Goal: Transaction & Acquisition: Purchase product/service

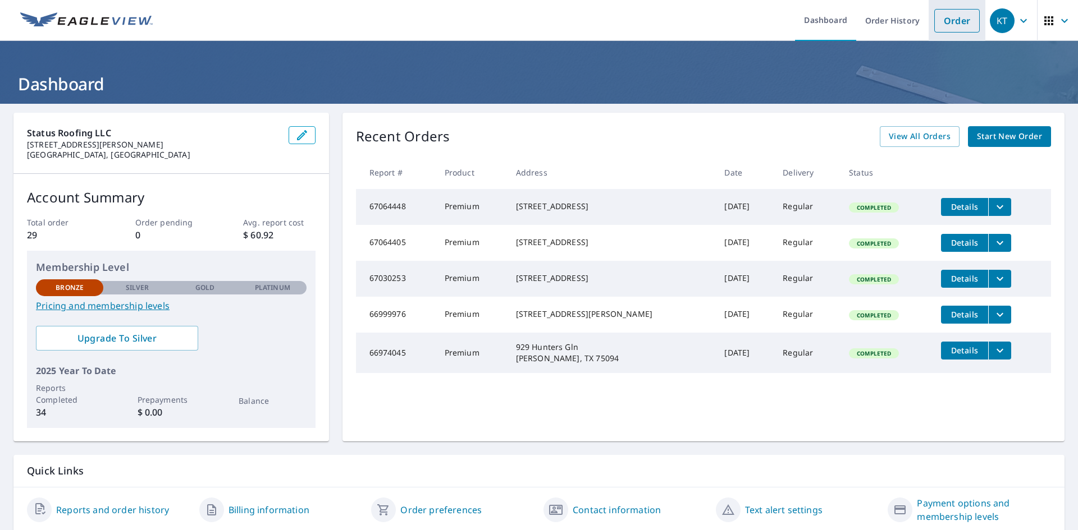
click at [940, 24] on link "Order" at bounding box center [956, 21] width 45 height 24
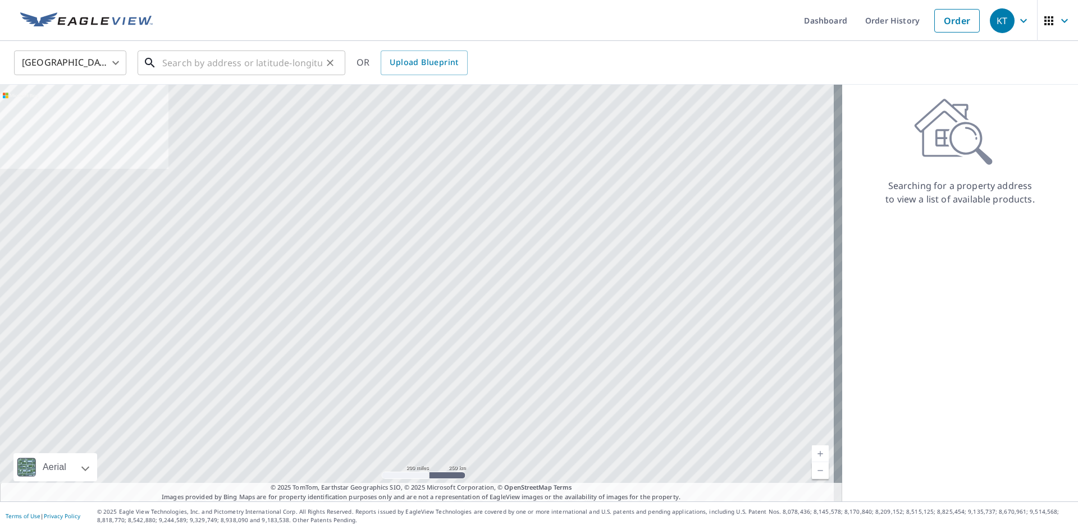
click at [213, 69] on input "text" at bounding box center [242, 62] width 160 height 31
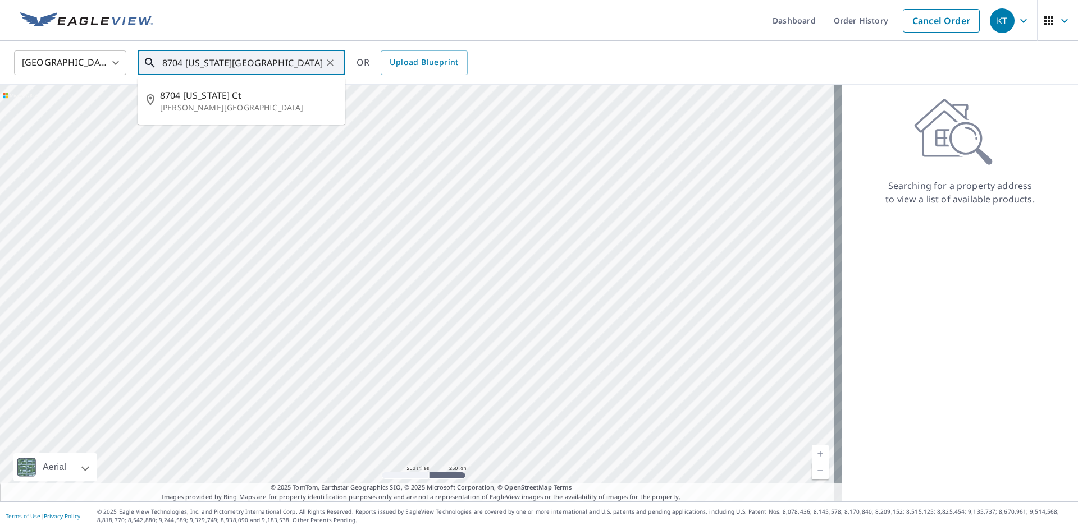
click at [213, 69] on input "8704 [US_STATE][GEOGRAPHIC_DATA]" at bounding box center [242, 62] width 160 height 31
click at [212, 62] on input "8704 califor76058nia ct" at bounding box center [242, 62] width 160 height 31
click at [262, 100] on span "8704 [US_STATE] Ct" at bounding box center [248, 95] width 176 height 13
type input "[STREET_ADDRESS][US_STATE][PERSON_NAME]"
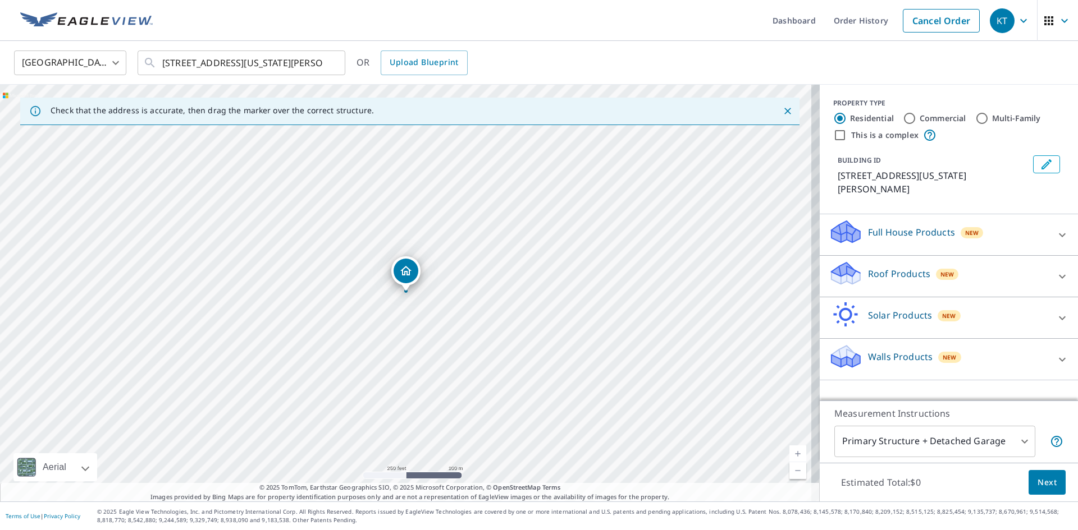
click at [789, 459] on link "Current Level 17, Zoom In" at bounding box center [797, 454] width 17 height 17
click at [789, 451] on link "Current Level 18, Zoom In" at bounding box center [797, 454] width 17 height 17
click at [915, 226] on p "Full House Products" at bounding box center [911, 232] width 87 height 13
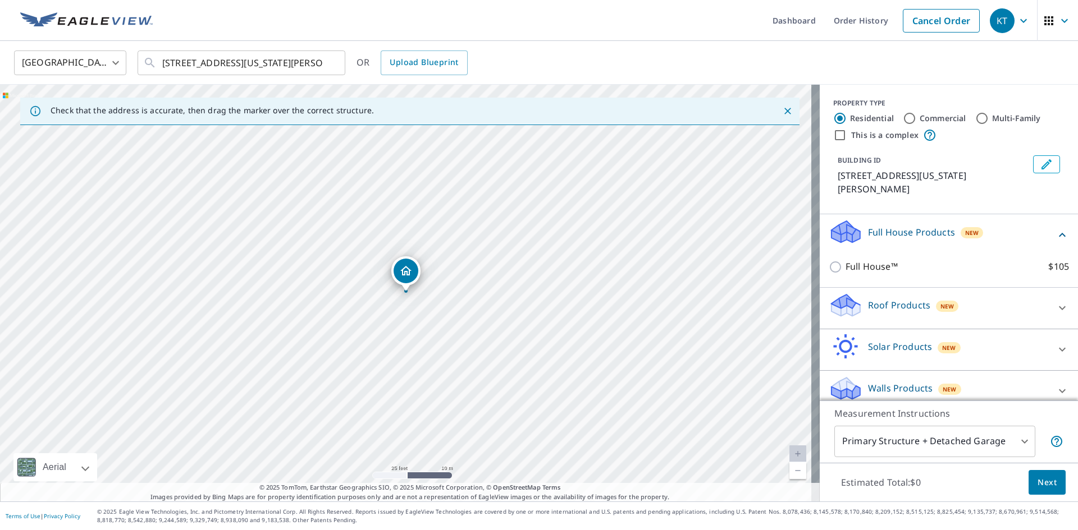
click at [910, 376] on div "Walls Products New" at bounding box center [938, 392] width 220 height 32
click at [896, 299] on p "Roof Products" at bounding box center [899, 305] width 62 height 13
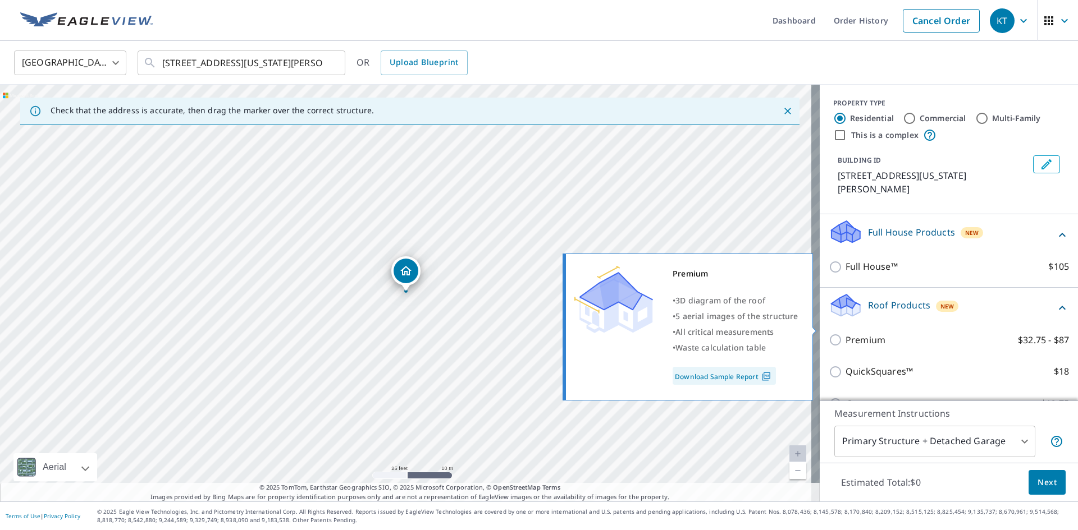
click at [857, 333] on p "Premium" at bounding box center [865, 340] width 40 height 14
click at [845, 333] on input "Premium $32.75 - $87" at bounding box center [836, 339] width 17 height 13
checkbox input "true"
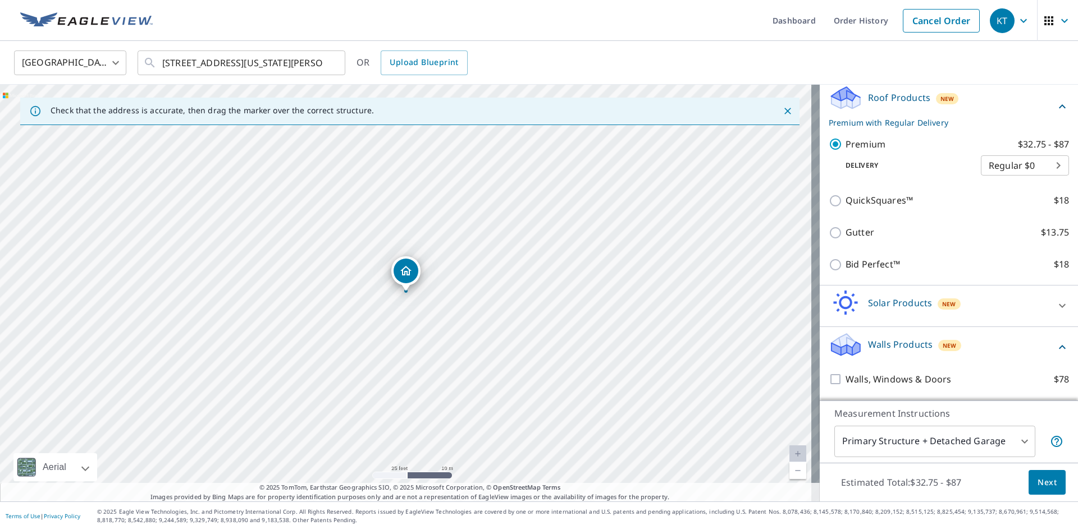
scroll to position [228, 0]
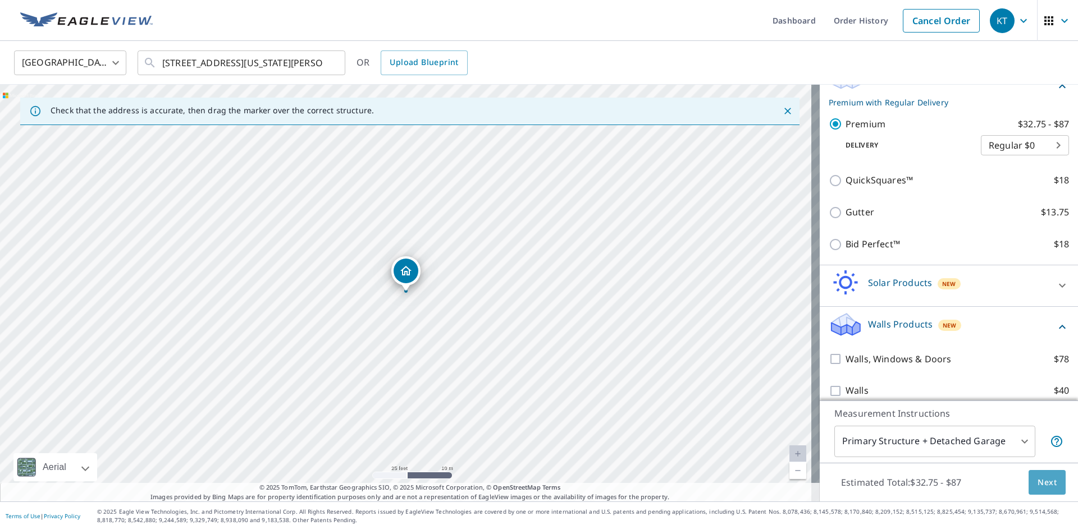
click at [1037, 479] on span "Next" at bounding box center [1046, 483] width 19 height 14
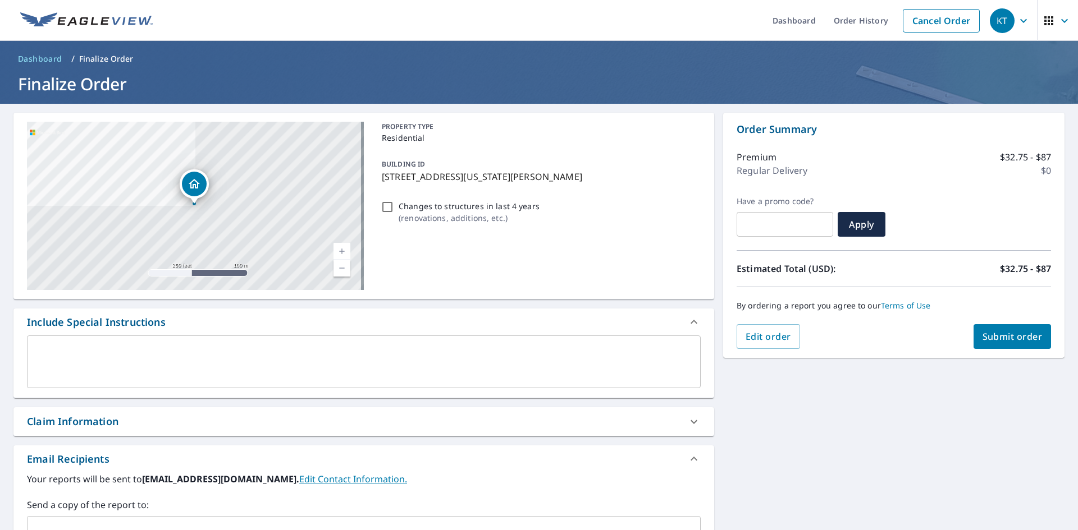
click at [381, 208] on input "Changes to structures in last 4 years ( renovations, additions, etc. )" at bounding box center [387, 206] width 13 height 13
checkbox input "true"
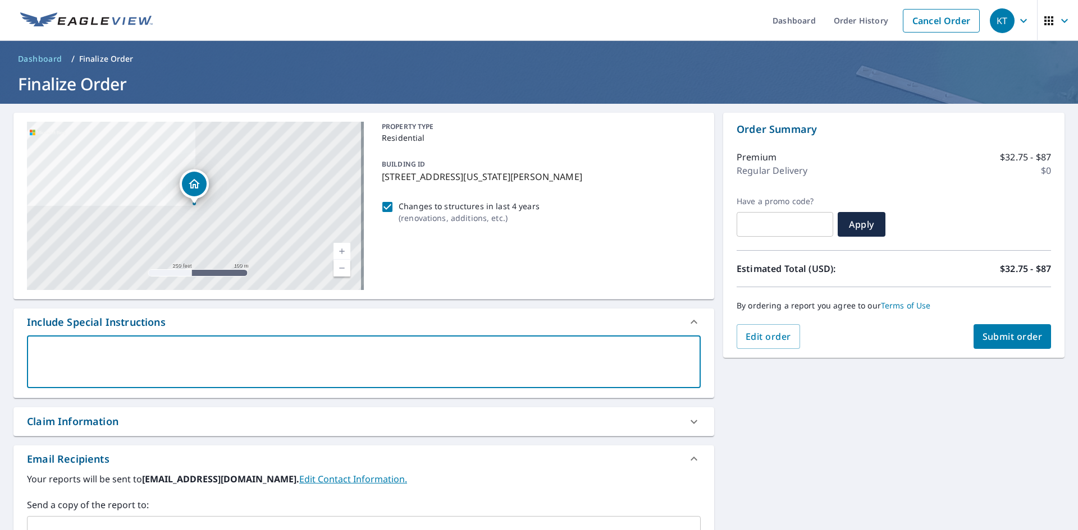
click at [246, 352] on textarea at bounding box center [364, 362] width 658 height 32
type textarea "N"
type textarea "x"
type textarea "Ne"
type textarea "x"
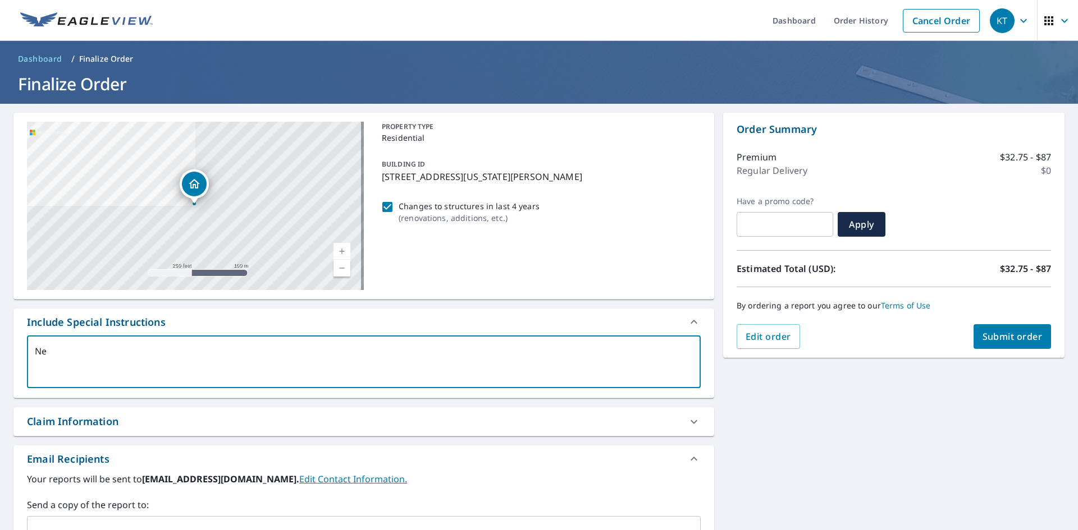
type textarea "New"
type textarea "x"
type textarea "New"
type textarea "x"
type textarea "New w"
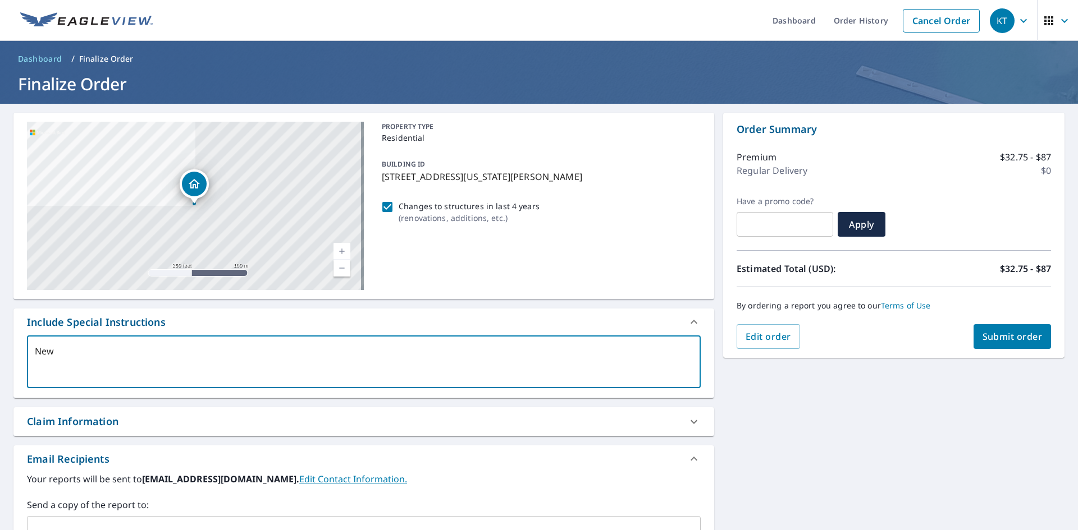
type textarea "x"
type textarea "New wo"
type textarea "x"
type textarea "New wor"
type textarea "x"
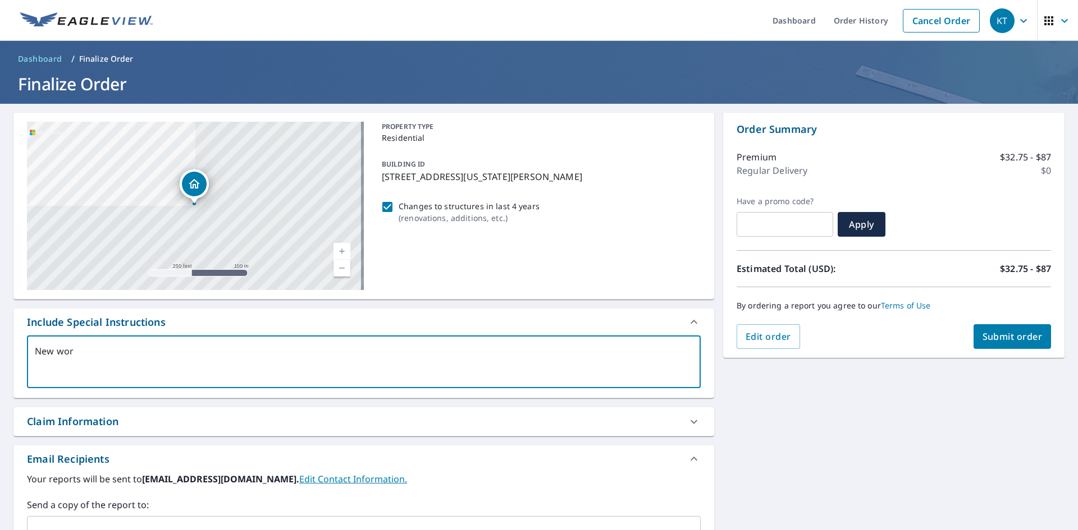
type textarea "New work"
type textarea "x"
type textarea "New works"
type textarea "x"
type textarea "New worksh"
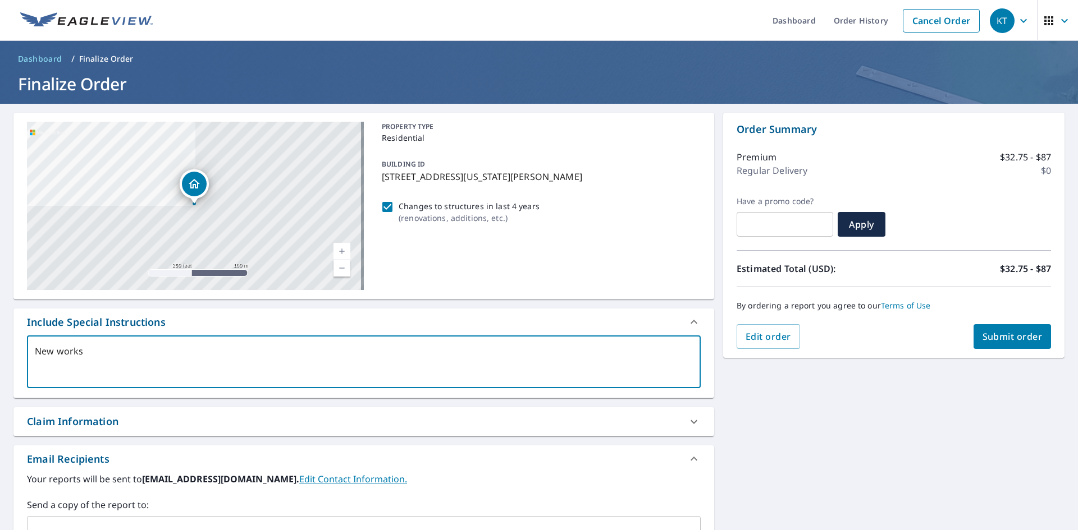
type textarea "x"
type textarea "New workshi"
type textarea "x"
type textarea "New workship"
type textarea "x"
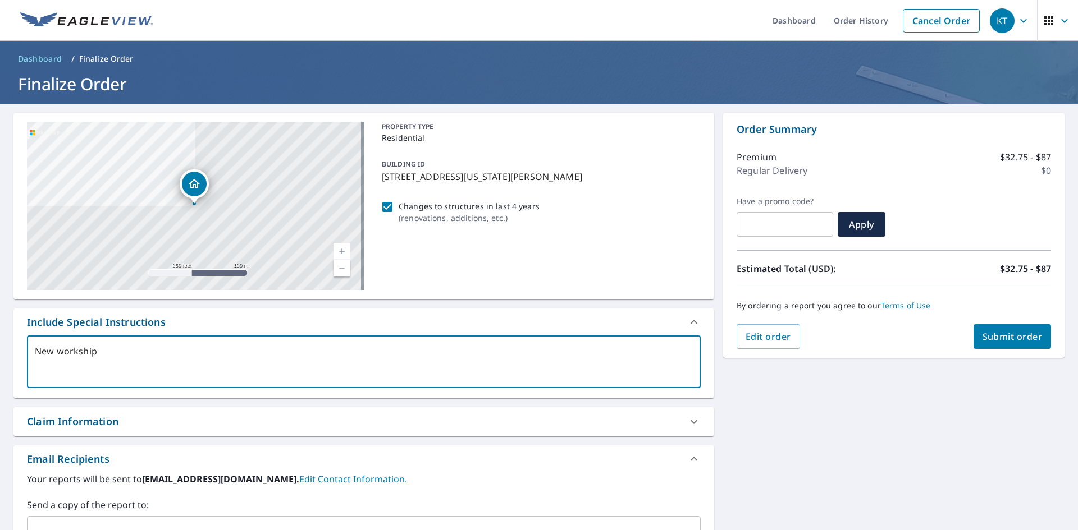
type textarea "New workshi"
type textarea "x"
type textarea "New worksh"
type textarea "x"
type textarea "New worksho"
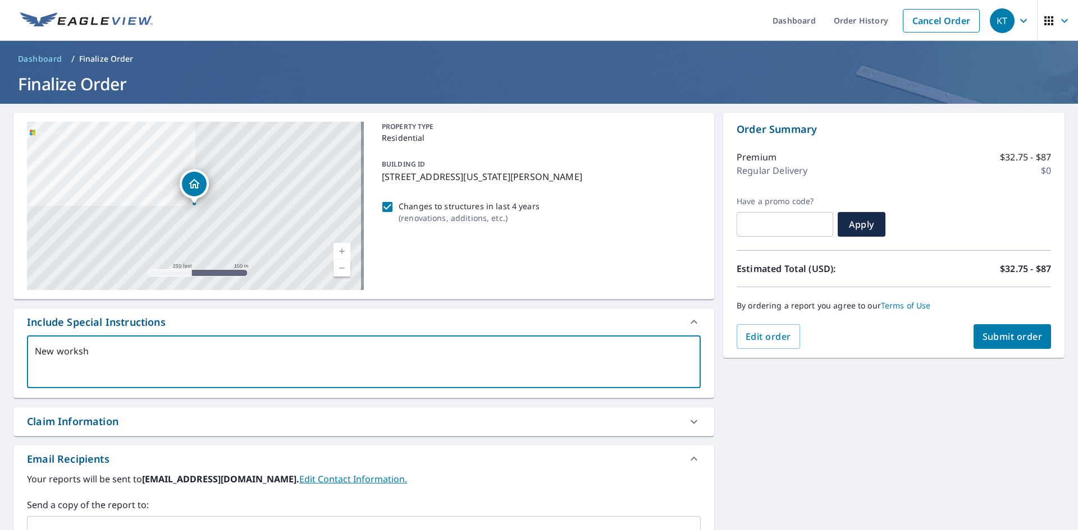
type textarea "x"
type textarea "New workshop"
type textarea "x"
type textarea "New workshop"
type textarea "x"
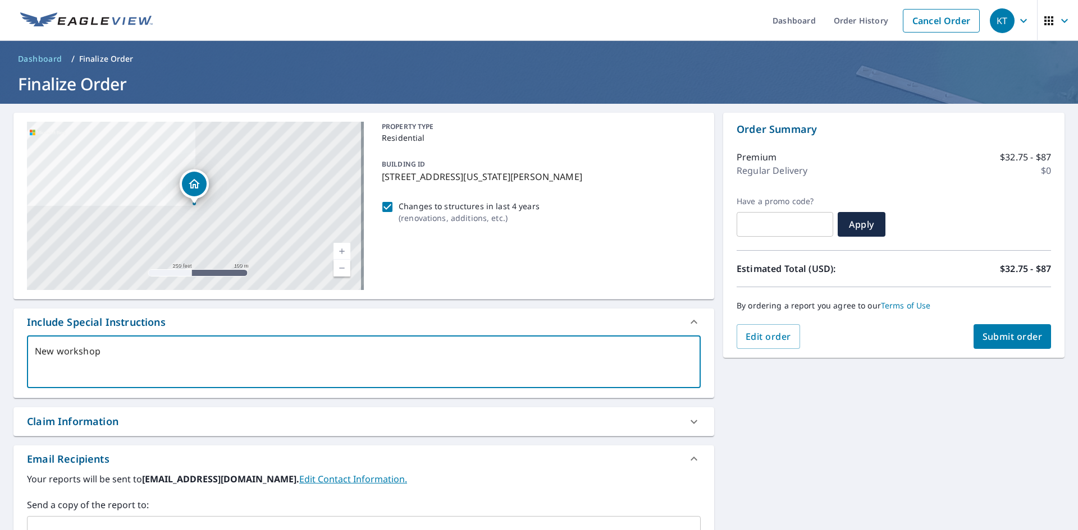
type textarea "New workshop s"
type textarea "x"
type textarea "New workshop sh"
type textarea "x"
type textarea "New workshop she"
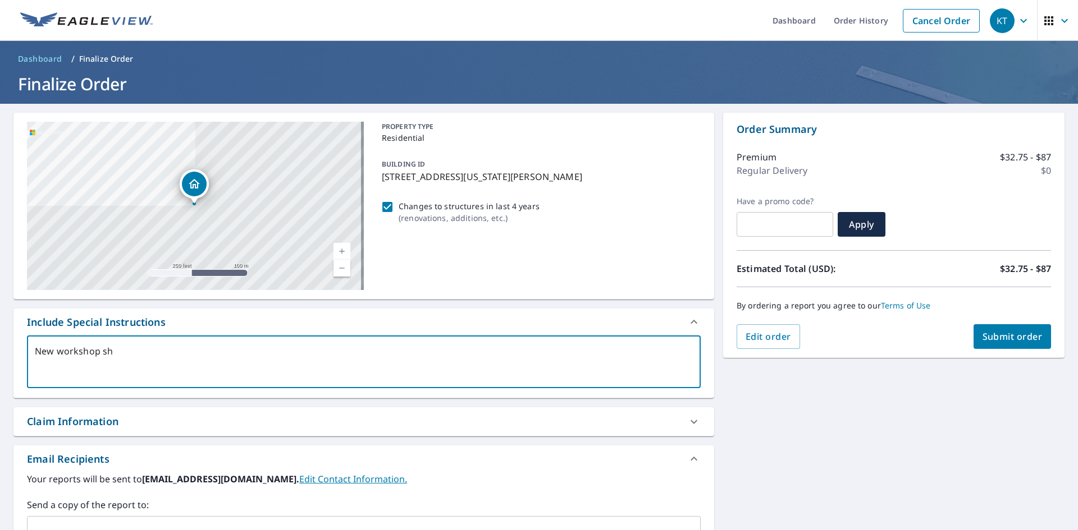
type textarea "x"
type textarea "New workshop shed"
type textarea "x"
type textarea "New workshop shed"
type textarea "x"
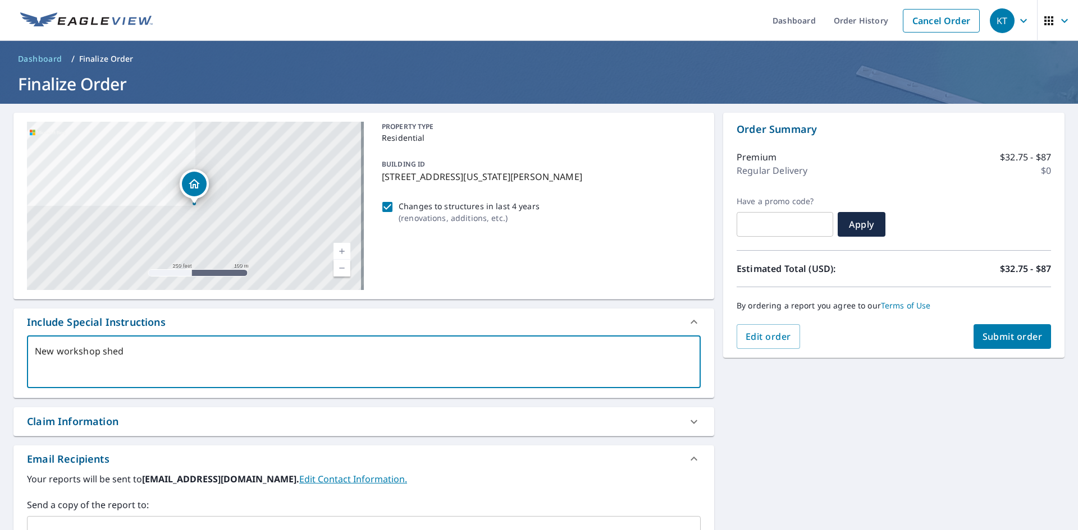
type textarea "New workshop shed i"
type textarea "x"
type textarea "New workshop shed in"
type textarea "x"
type textarea "New workshop shed in"
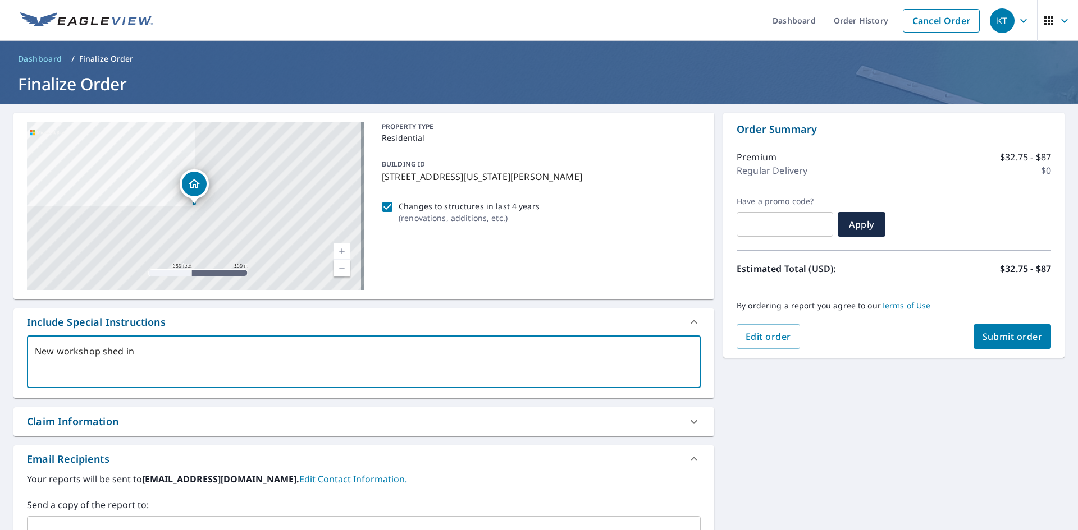
type textarea "x"
type textarea "New workshop shed in b"
type textarea "x"
type textarea "New workshop shed in [GEOGRAPHIC_DATA]"
type textarea "x"
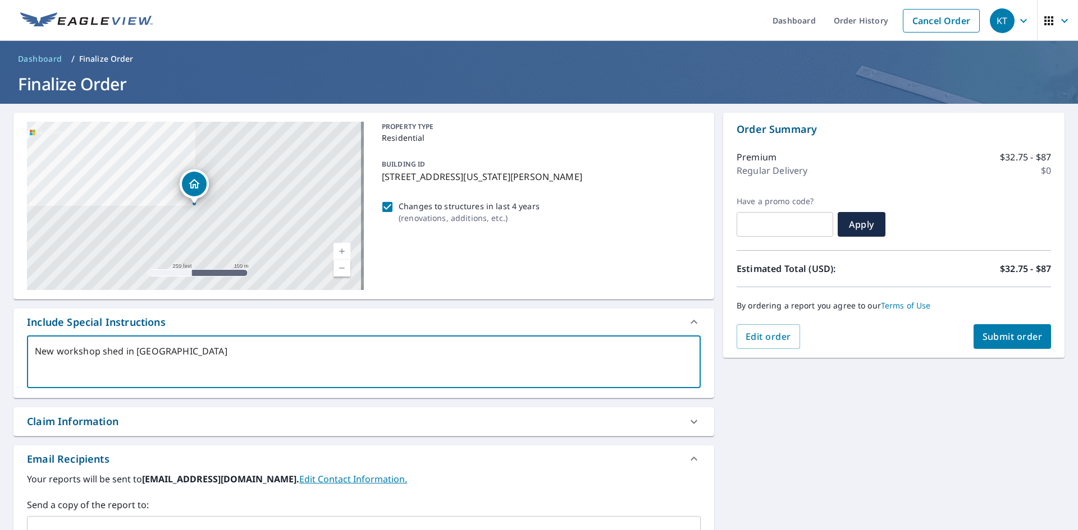
type textarea "New workshop shed in b"
type textarea "x"
type textarea "New workshop shed in ba"
type textarea "x"
type textarea "New workshop shed in bac"
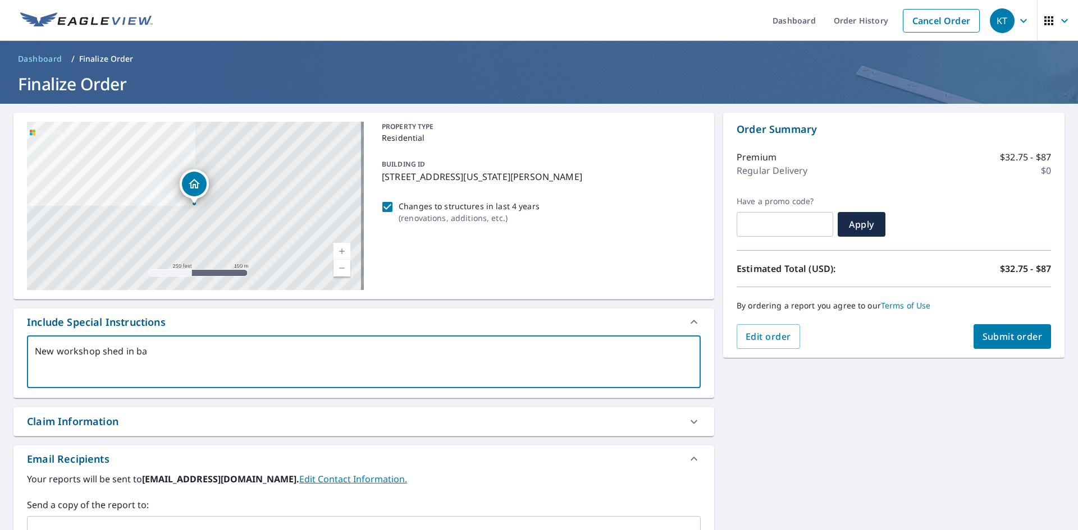
type textarea "x"
type textarea "New workshop shed in back"
type textarea "x"
type textarea "New workshop shed in backy"
type textarea "x"
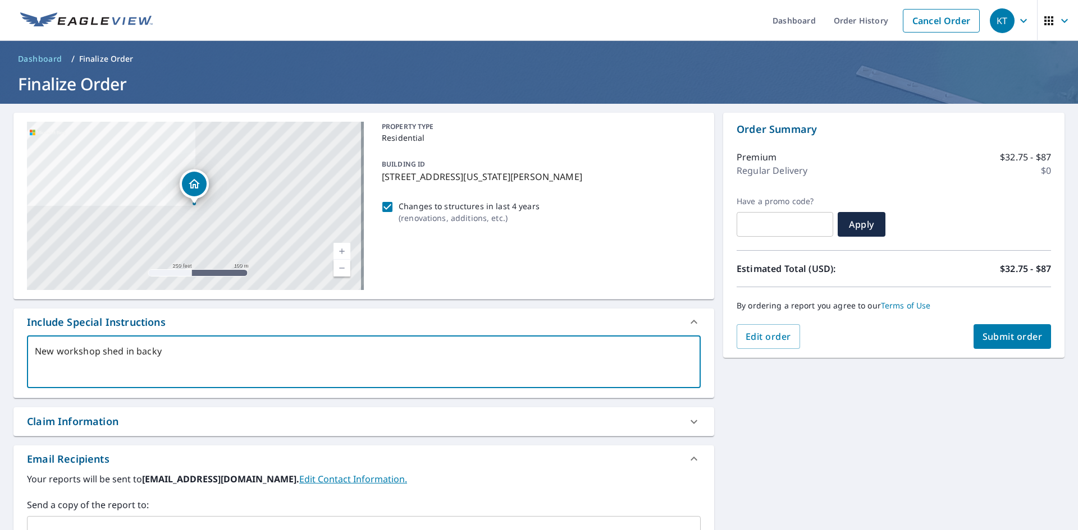
type textarea "New workshop shed in [GEOGRAPHIC_DATA]"
type textarea "x"
type textarea "New workshop shed in [GEOGRAPHIC_DATA]"
type textarea "x"
type textarea "New workshop shed in backyard"
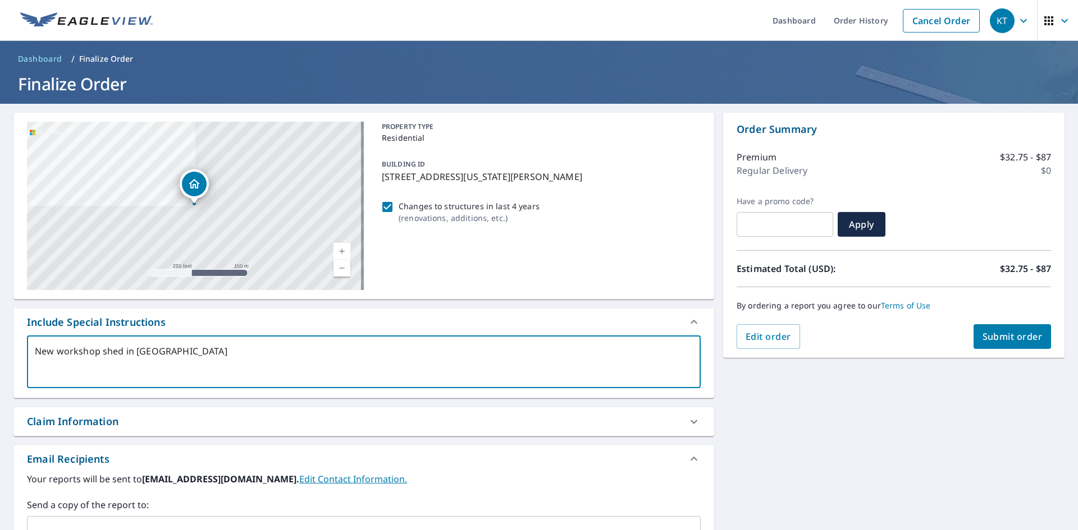
type textarea "x"
type textarea "New workshop shed in backyard."
type textarea "x"
type textarea "New workshop shed in backyard."
type textarea "x"
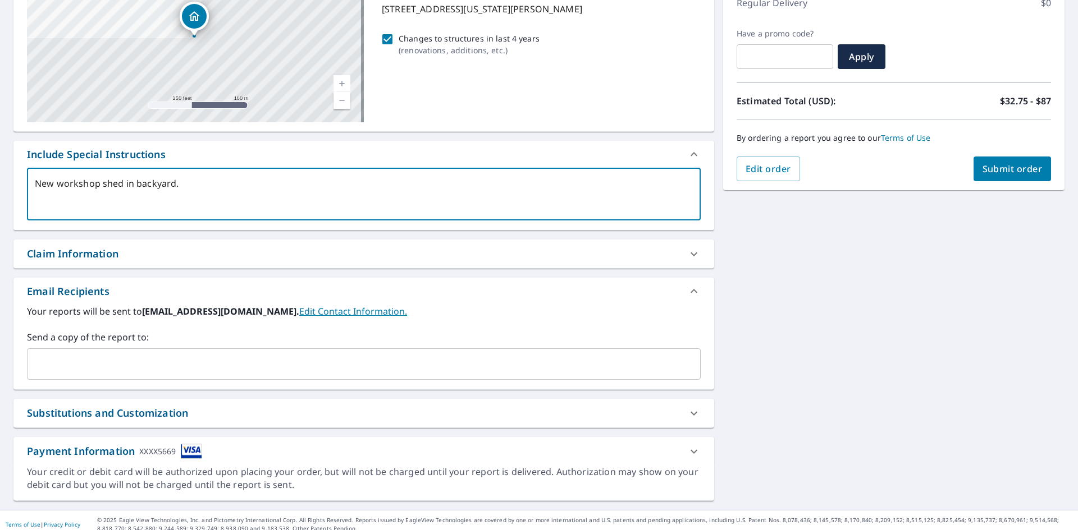
scroll to position [176, 0]
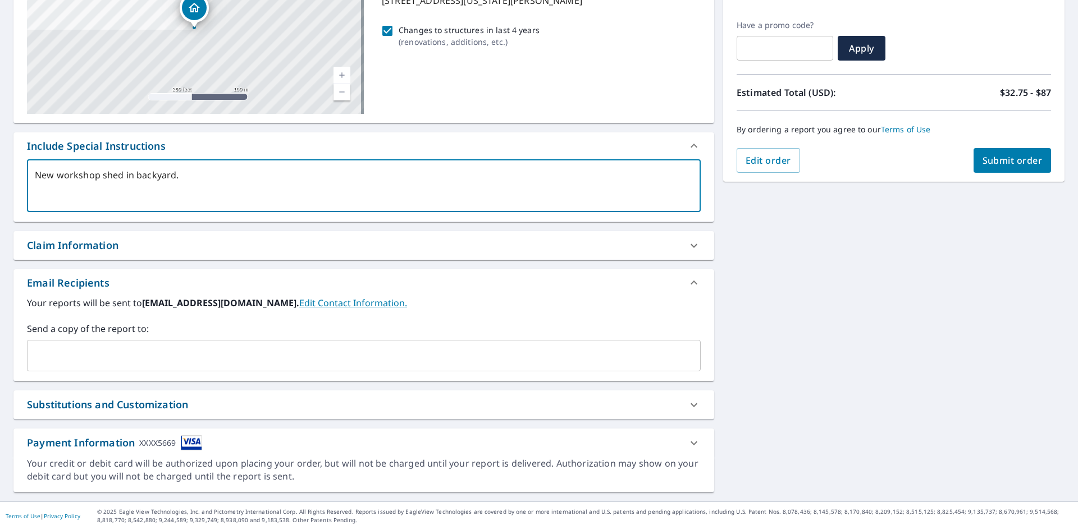
type textarea "New workshop shed in backyard."
type textarea "x"
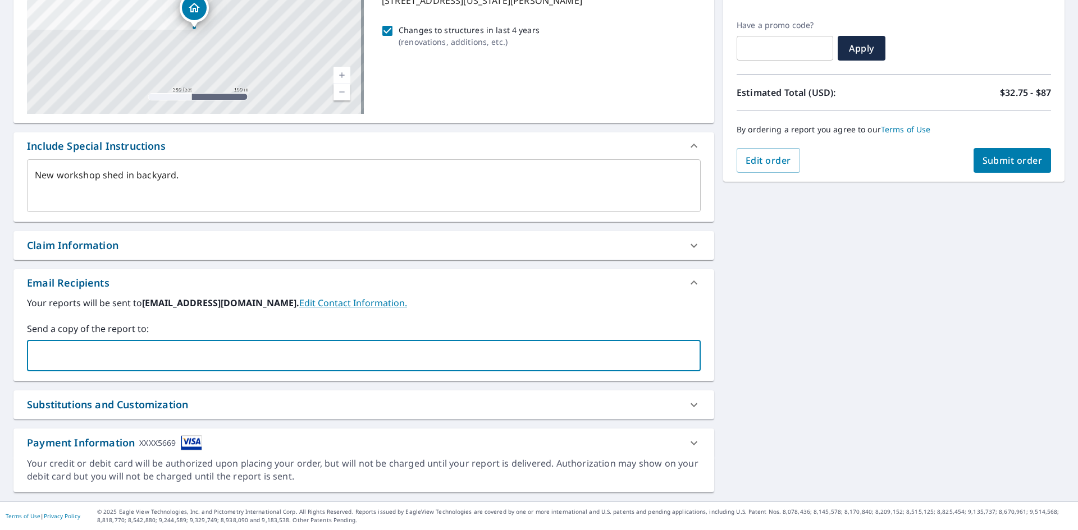
click at [152, 349] on input "text" at bounding box center [355, 355] width 647 height 21
type input "o"
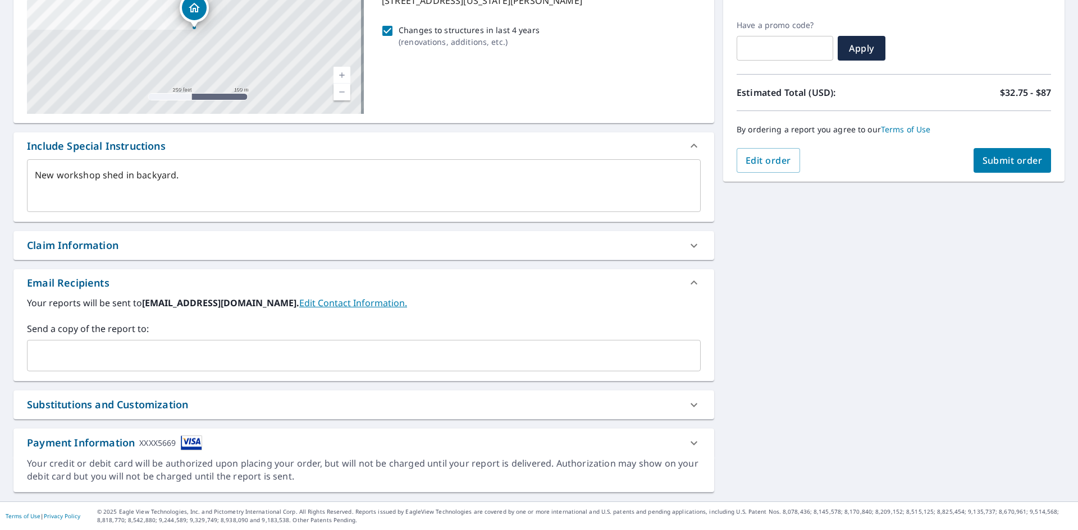
drag, startPoint x: 1068, startPoint y: 300, endPoint x: 1077, endPoint y: 369, distance: 69.6
click at [1077, 369] on div "Dashboard Order History Cancel Order KT Dashboard / Finalize Order Finalize Ord…" at bounding box center [539, 265] width 1078 height 530
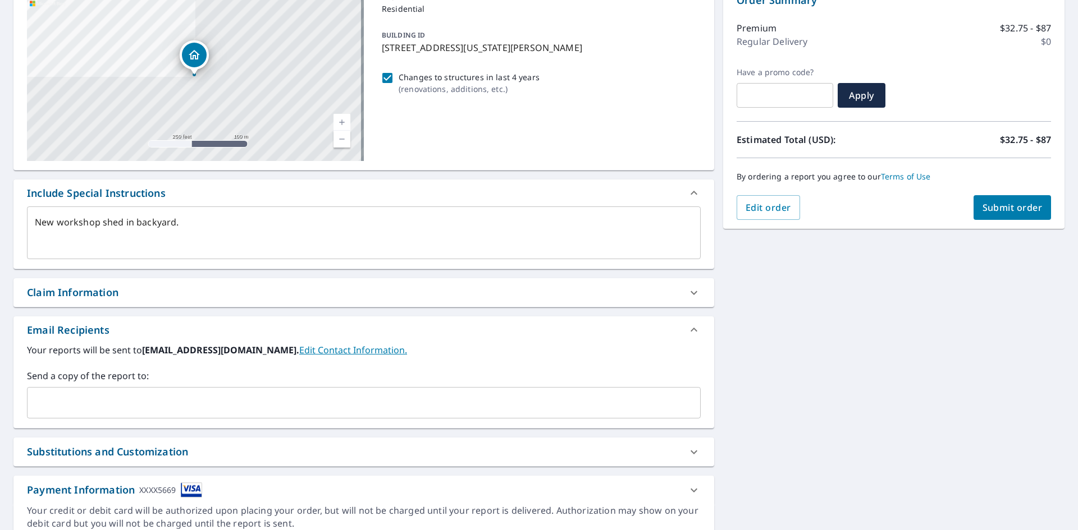
click at [616, 292] on div "Claim Information" at bounding box center [353, 292] width 653 height 15
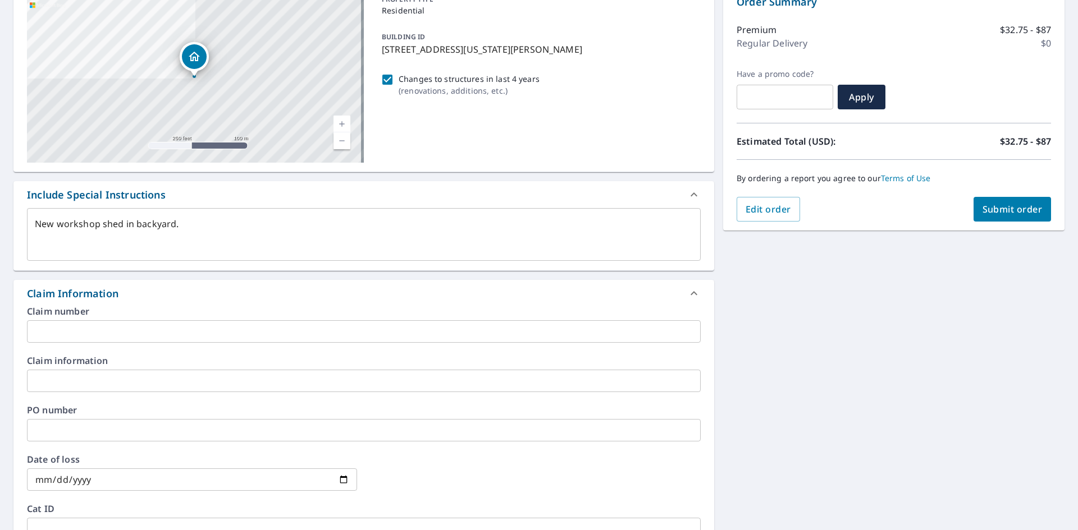
scroll to position [122, 0]
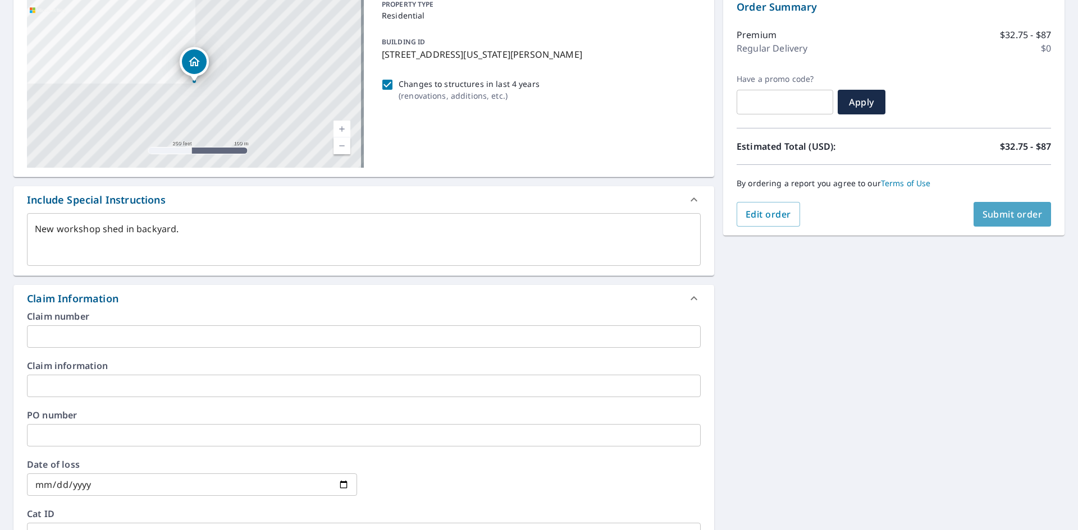
click at [988, 222] on button "Submit order" at bounding box center [1012, 214] width 78 height 25
type textarea "x"
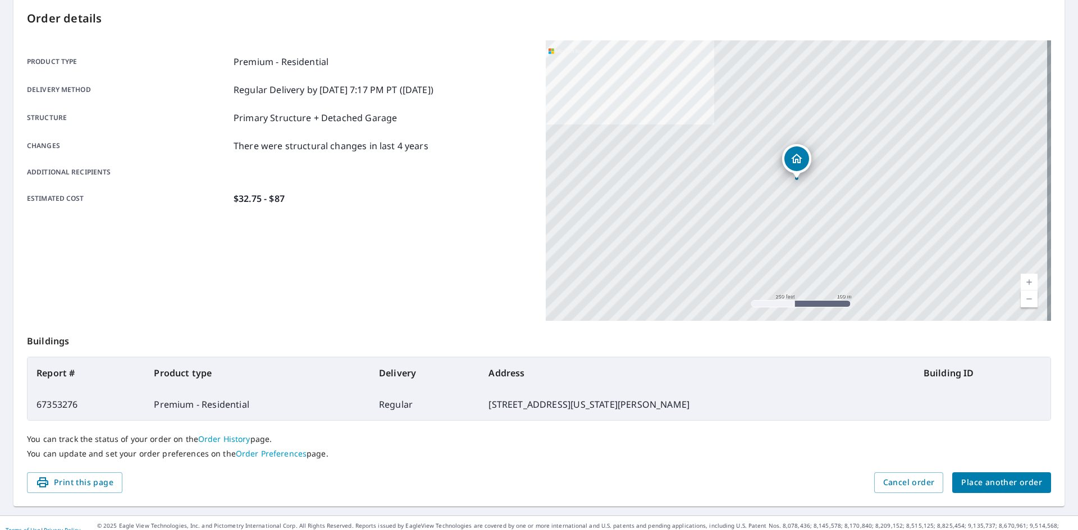
scroll to position [115, 0]
click at [970, 478] on span "Place another order" at bounding box center [1001, 485] width 81 height 14
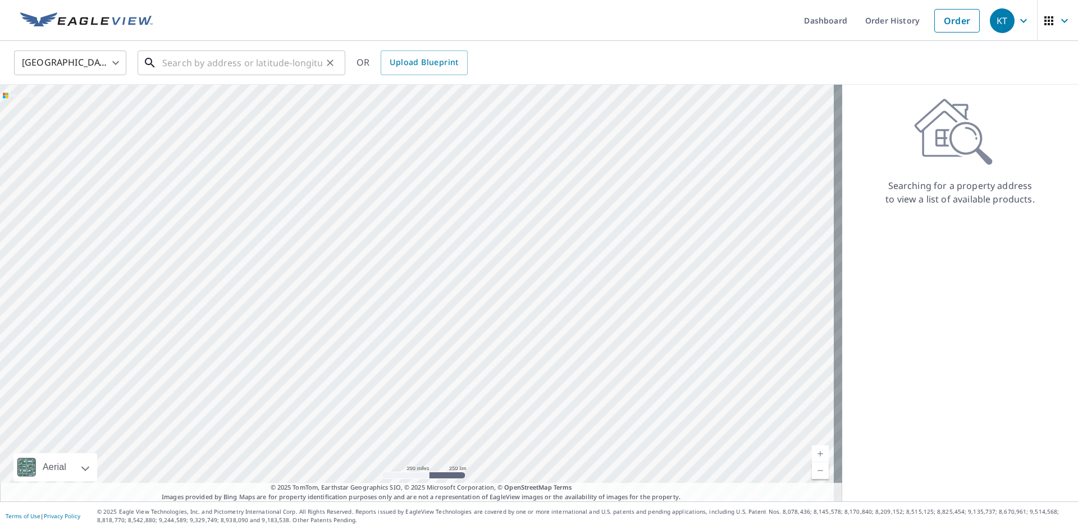
click at [175, 63] on input "text" at bounding box center [242, 62] width 160 height 31
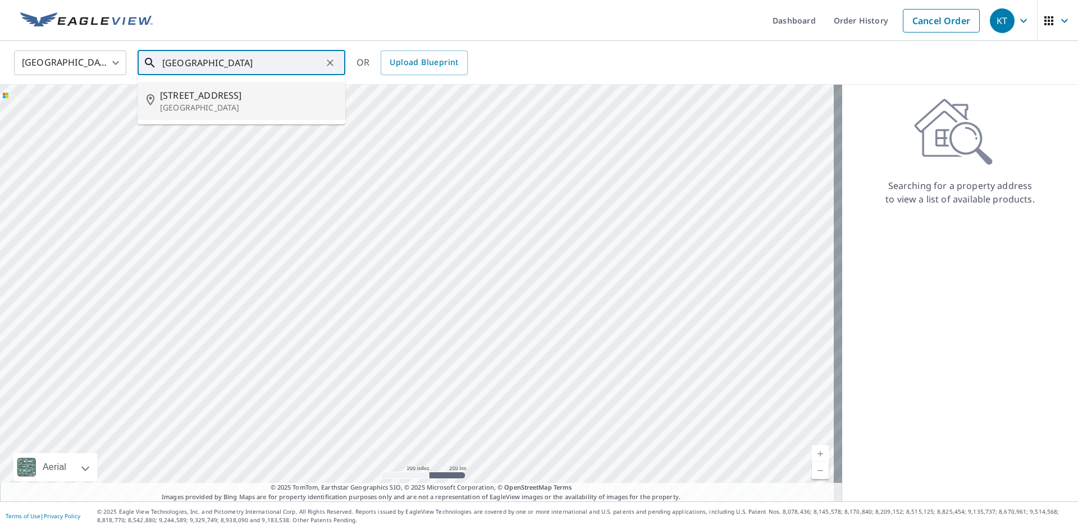
click at [240, 111] on p "[GEOGRAPHIC_DATA]" at bounding box center [248, 107] width 176 height 11
type input "[STREET_ADDRESS]"
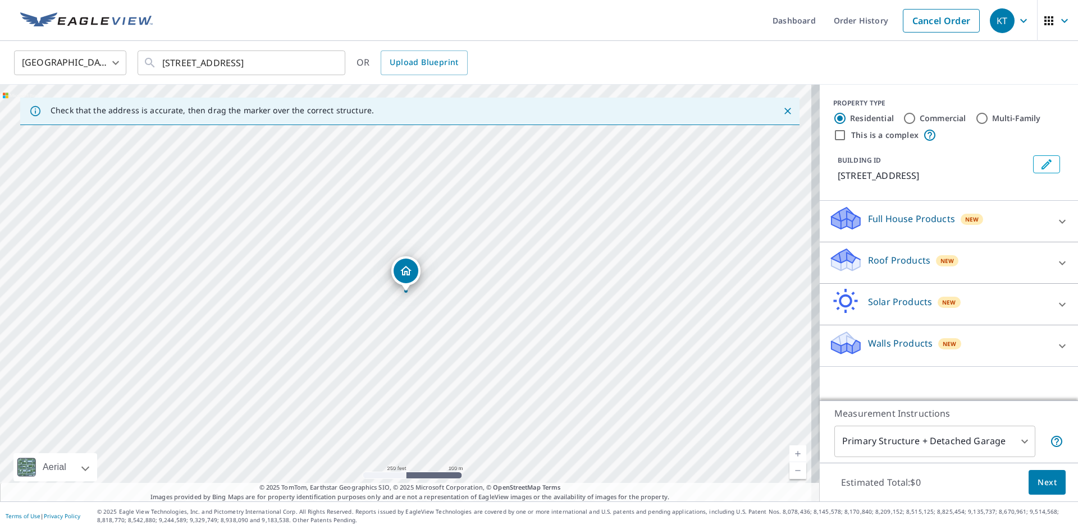
click at [791, 457] on link "Current Level 17, Zoom In" at bounding box center [797, 454] width 17 height 17
click at [791, 457] on link "Current Level 17.56111575876679, Zoom In" at bounding box center [797, 454] width 17 height 17
click at [903, 268] on div "Roof Products New" at bounding box center [938, 263] width 220 height 32
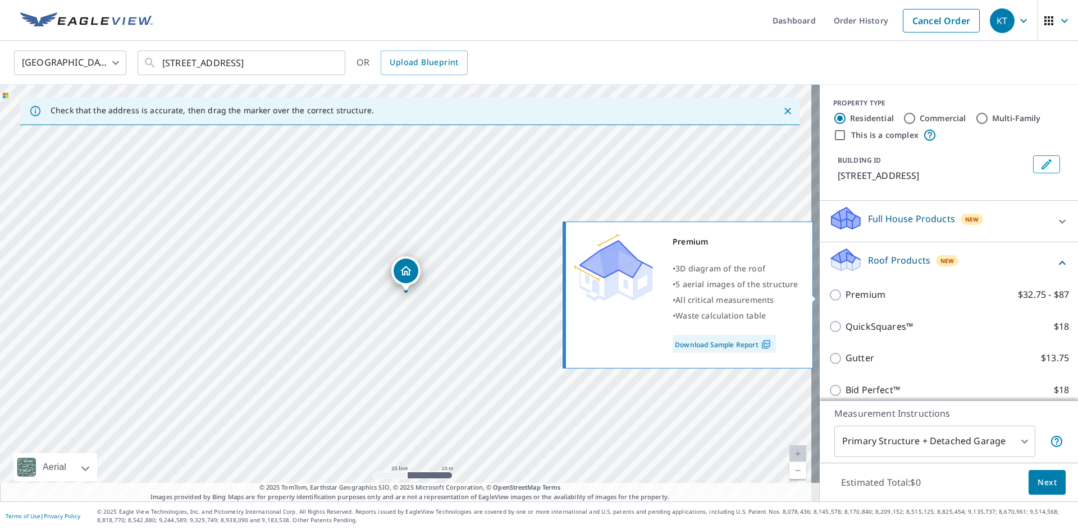
click at [836, 299] on input "Premium $32.75 - $87" at bounding box center [836, 295] width 17 height 13
checkbox input "true"
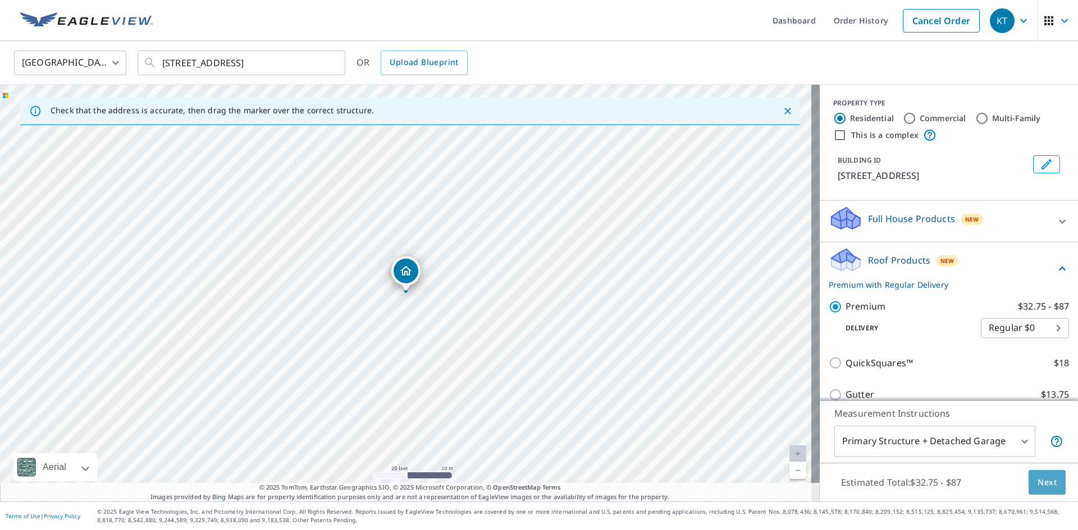
click at [1032, 473] on button "Next" at bounding box center [1046, 482] width 37 height 25
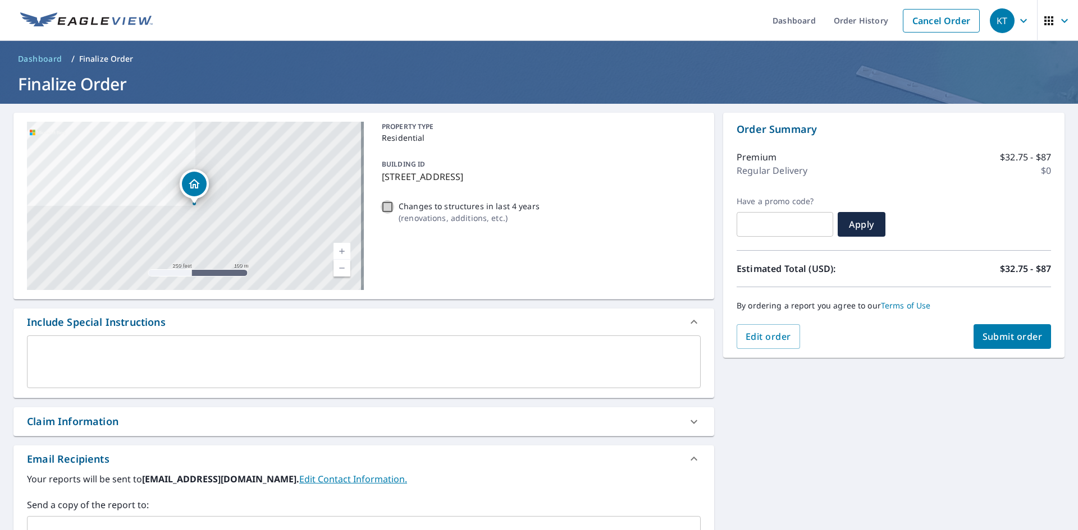
click at [384, 212] on input "Changes to structures in last 4 years ( renovations, additions, etc. )" at bounding box center [387, 206] width 13 height 13
checkbox input "true"
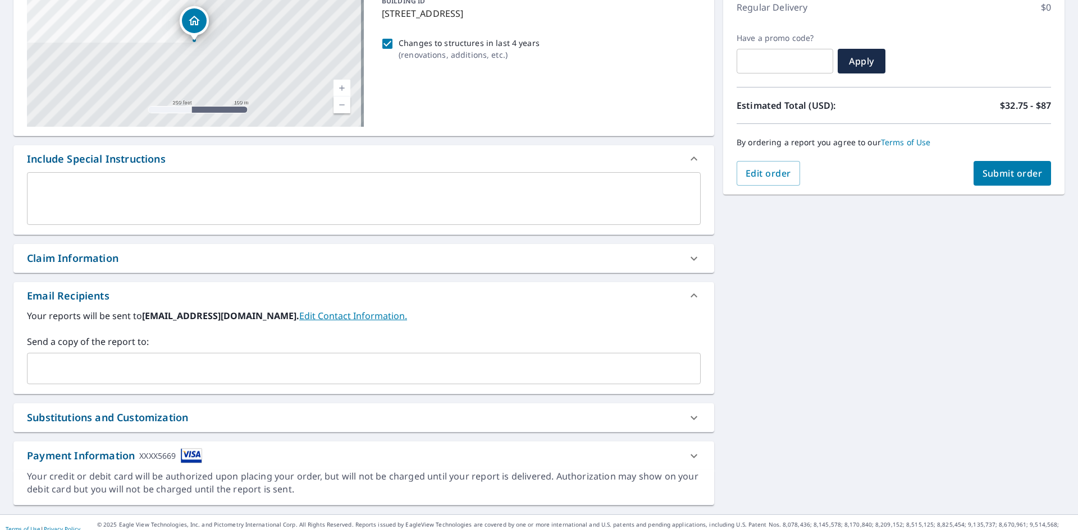
scroll to position [176, 0]
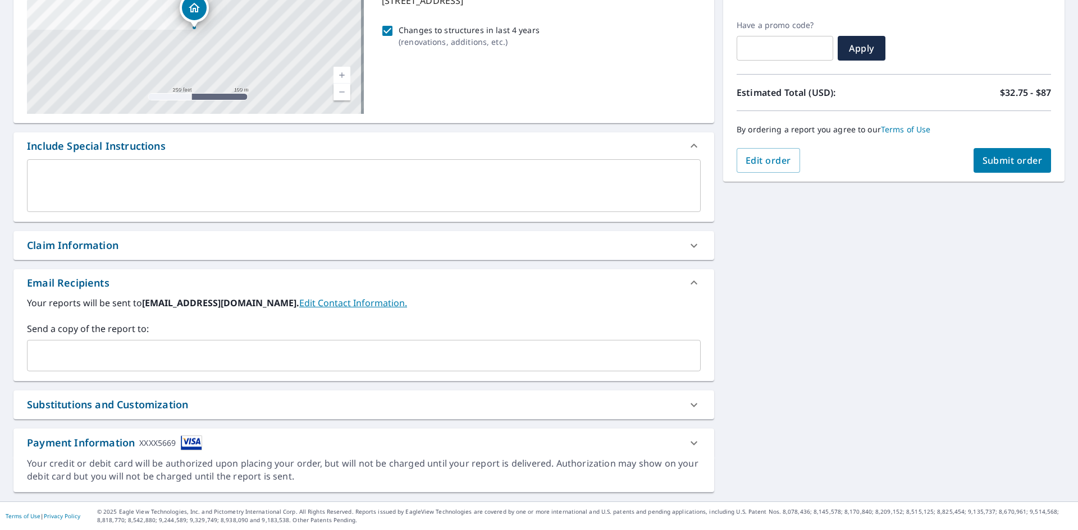
click at [1026, 164] on span "Submit order" at bounding box center [1012, 160] width 60 height 12
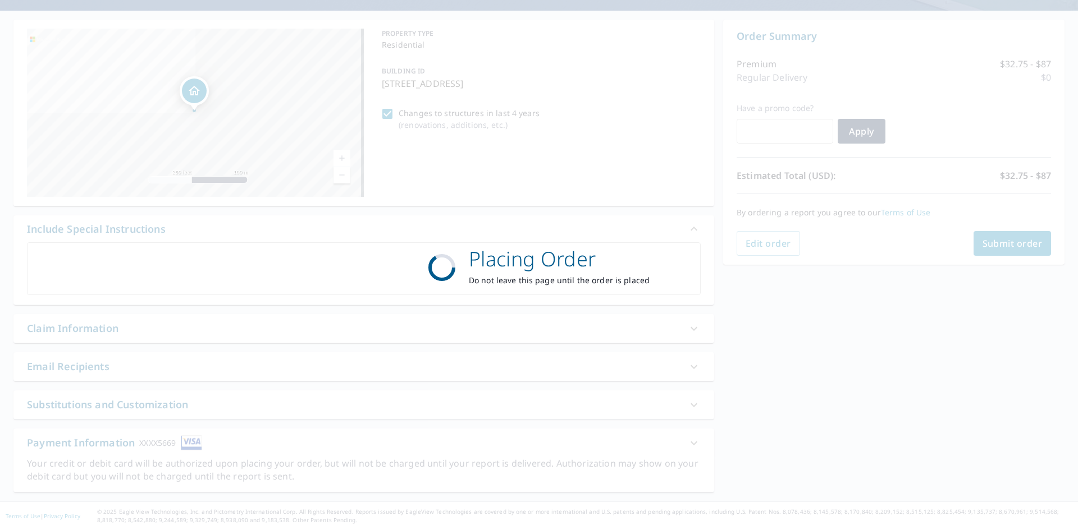
scroll to position [93, 0]
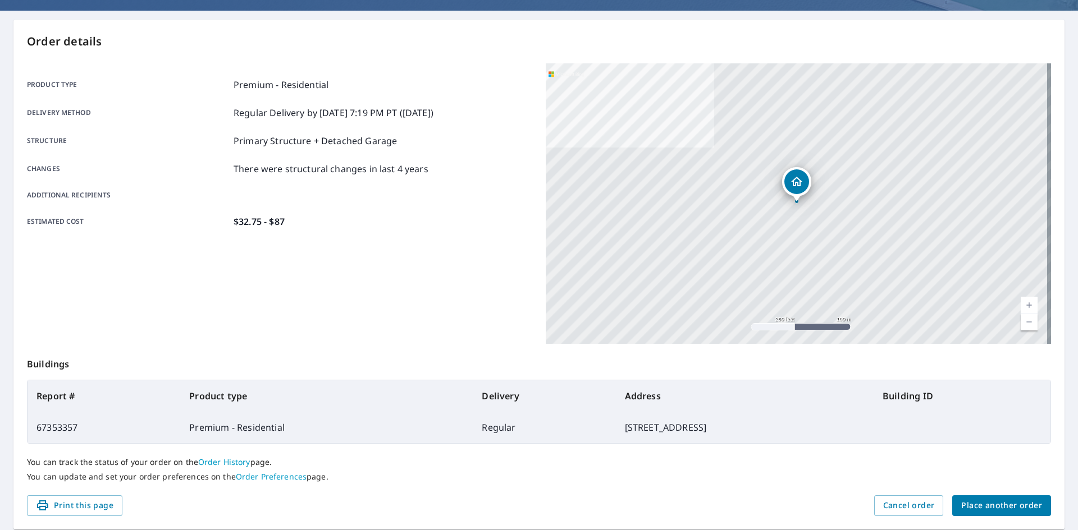
scroll to position [130, 0]
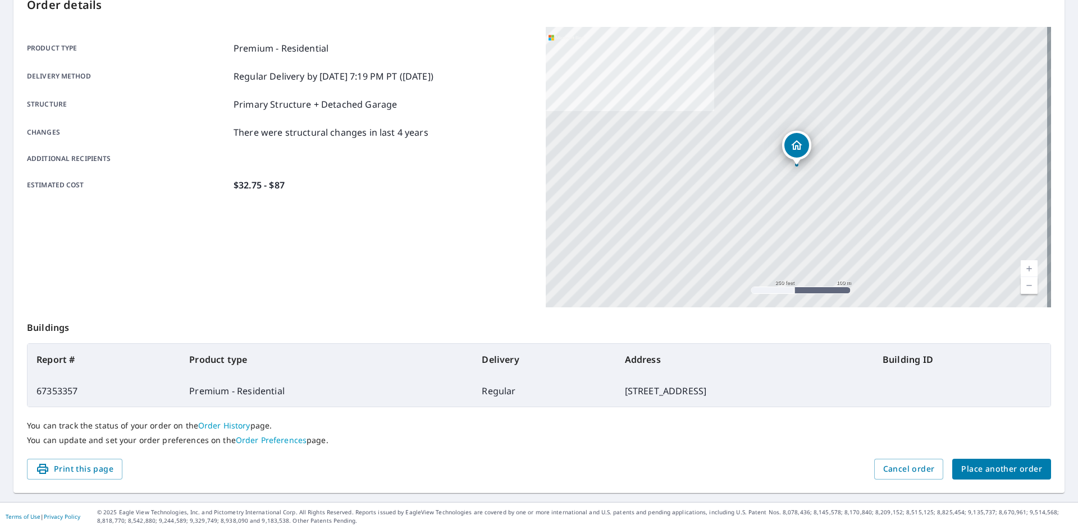
click at [978, 452] on div "You can track the status of your order on the Order History page. You can updat…" at bounding box center [539, 434] width 1024 height 52
click at [974, 463] on span "Place another order" at bounding box center [1001, 470] width 81 height 14
